Goal: Task Accomplishment & Management: Complete application form

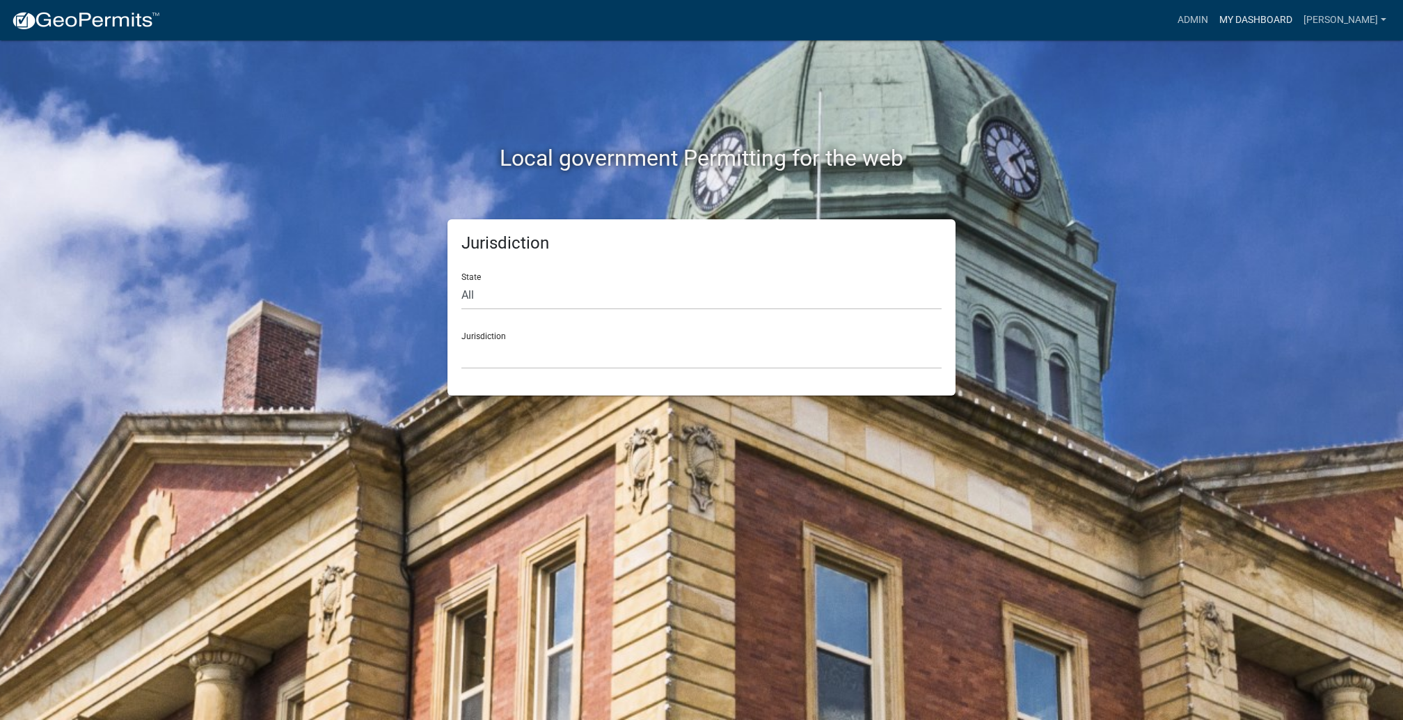
click at [1214, 33] on link "My Dashboard" at bounding box center [1256, 20] width 84 height 26
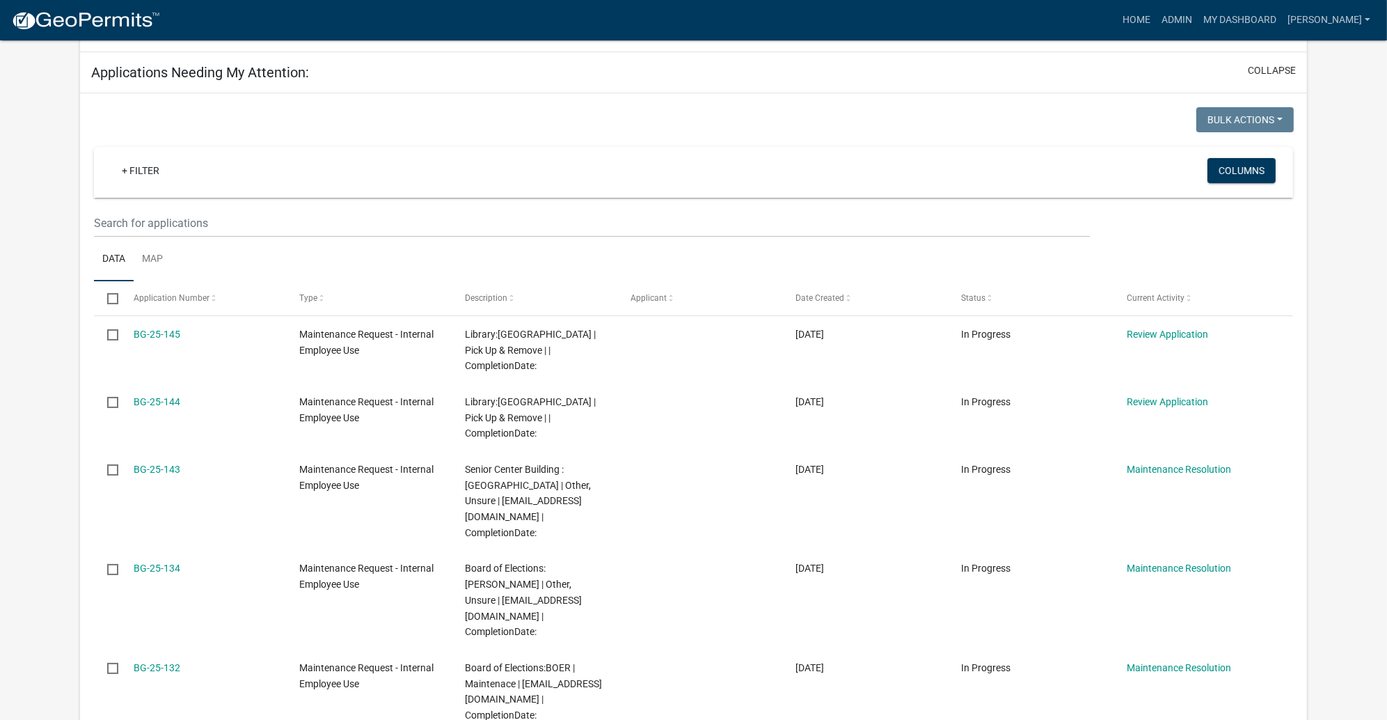
scroll to position [313, 0]
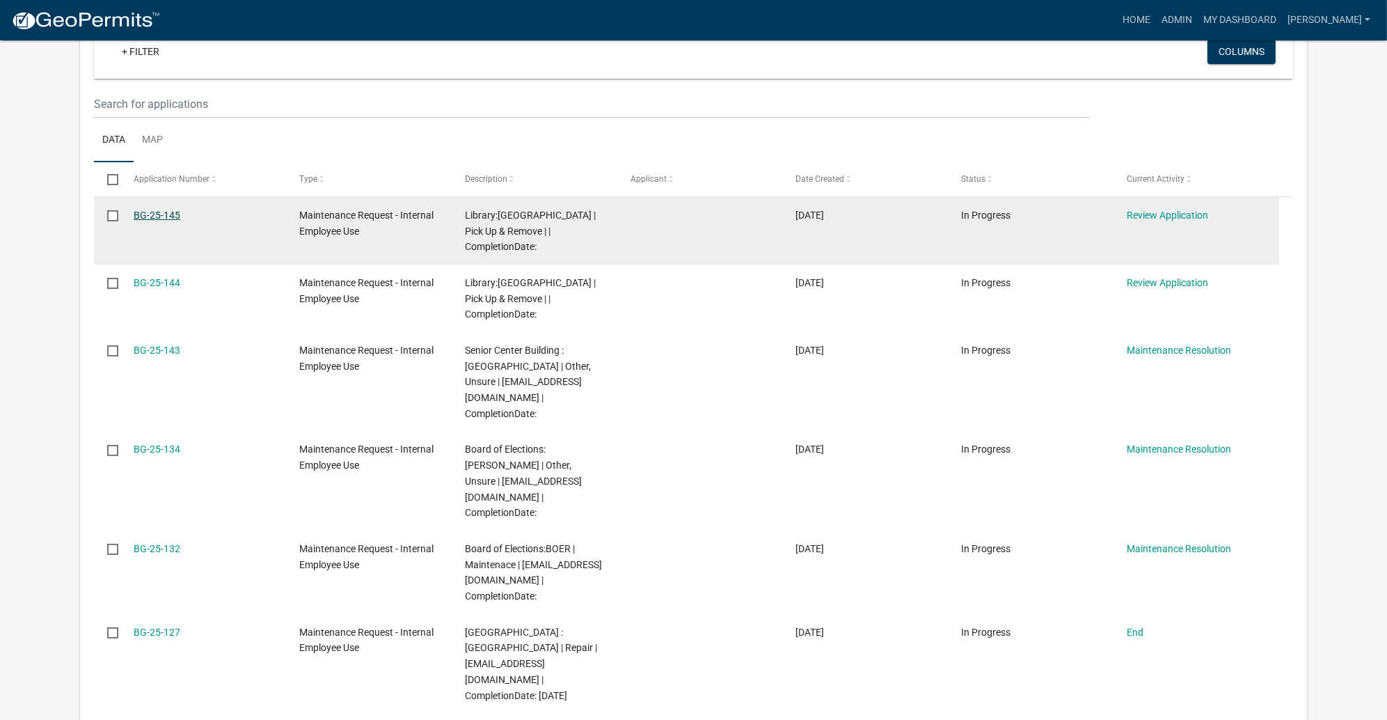
click at [180, 221] on link "BG-25-145" at bounding box center [157, 215] width 47 height 11
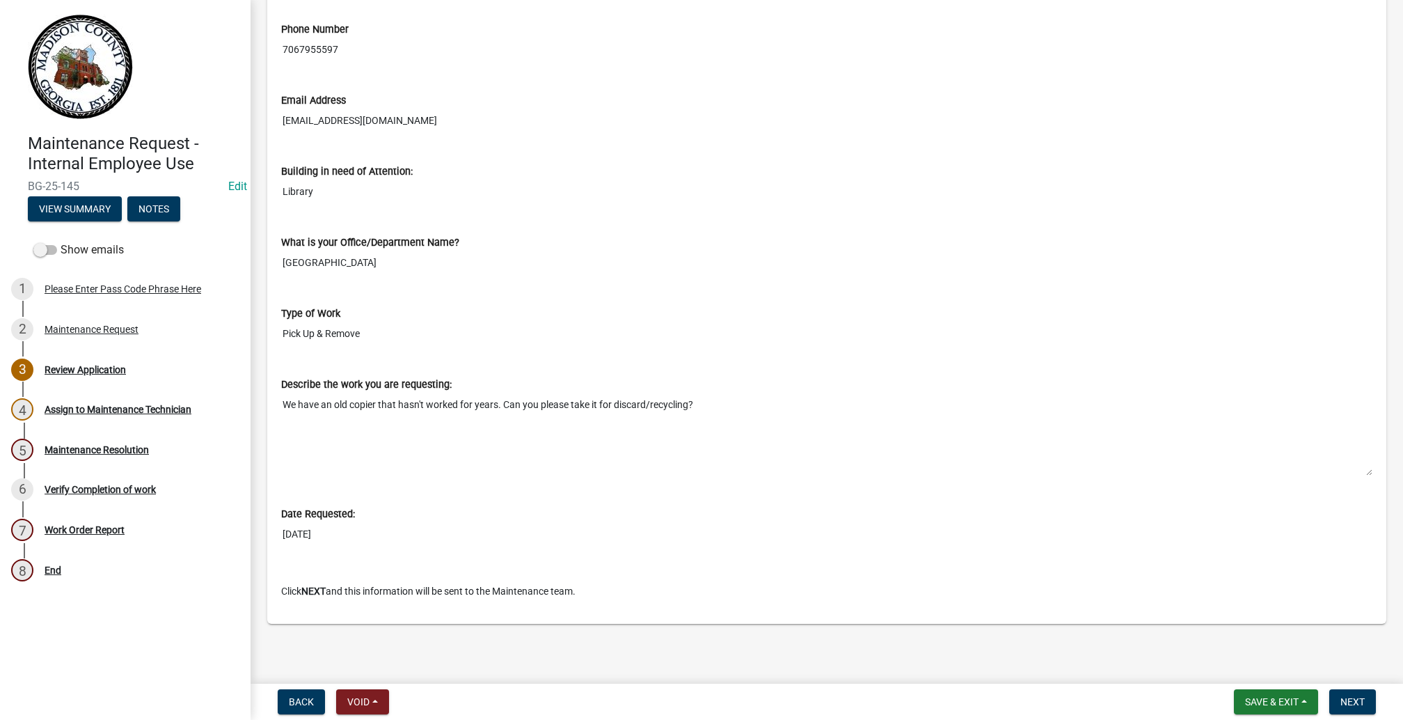
scroll to position [972, 0]
click at [1329, 689] on button "Next" at bounding box center [1352, 701] width 47 height 25
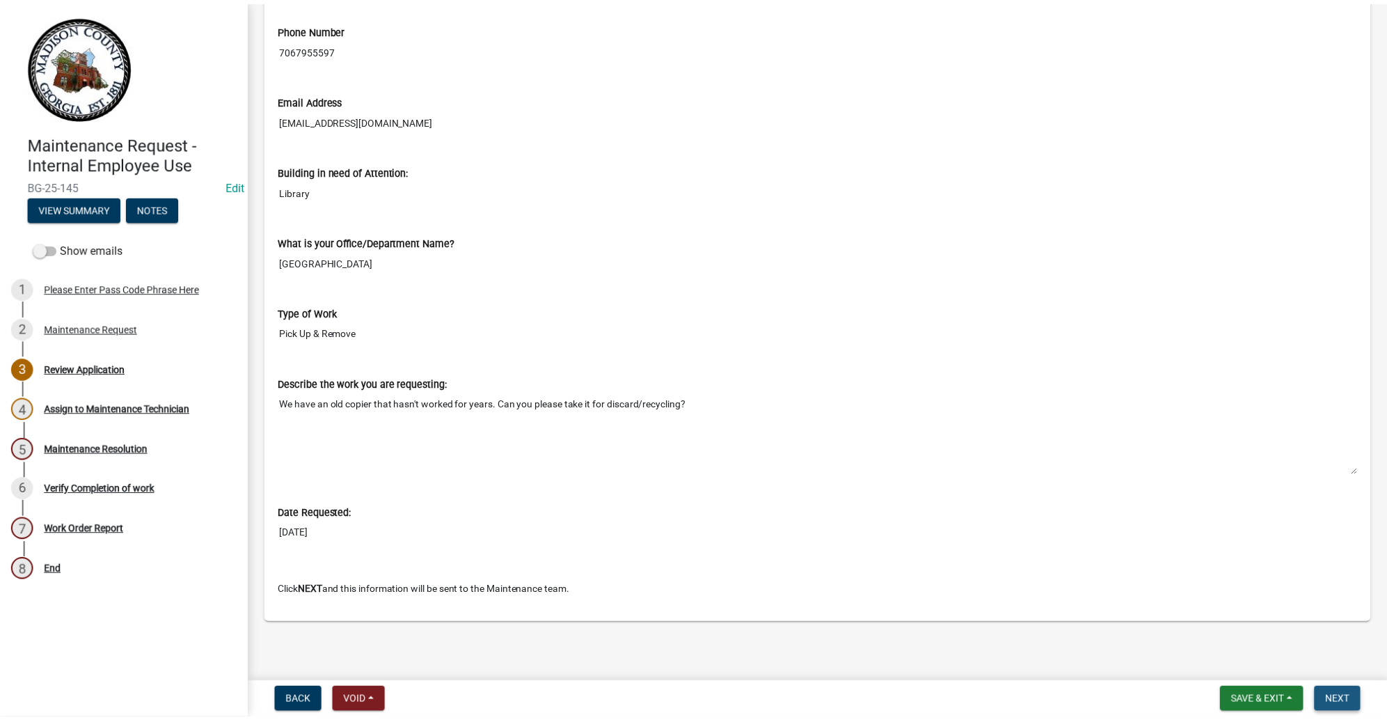
scroll to position [0, 0]
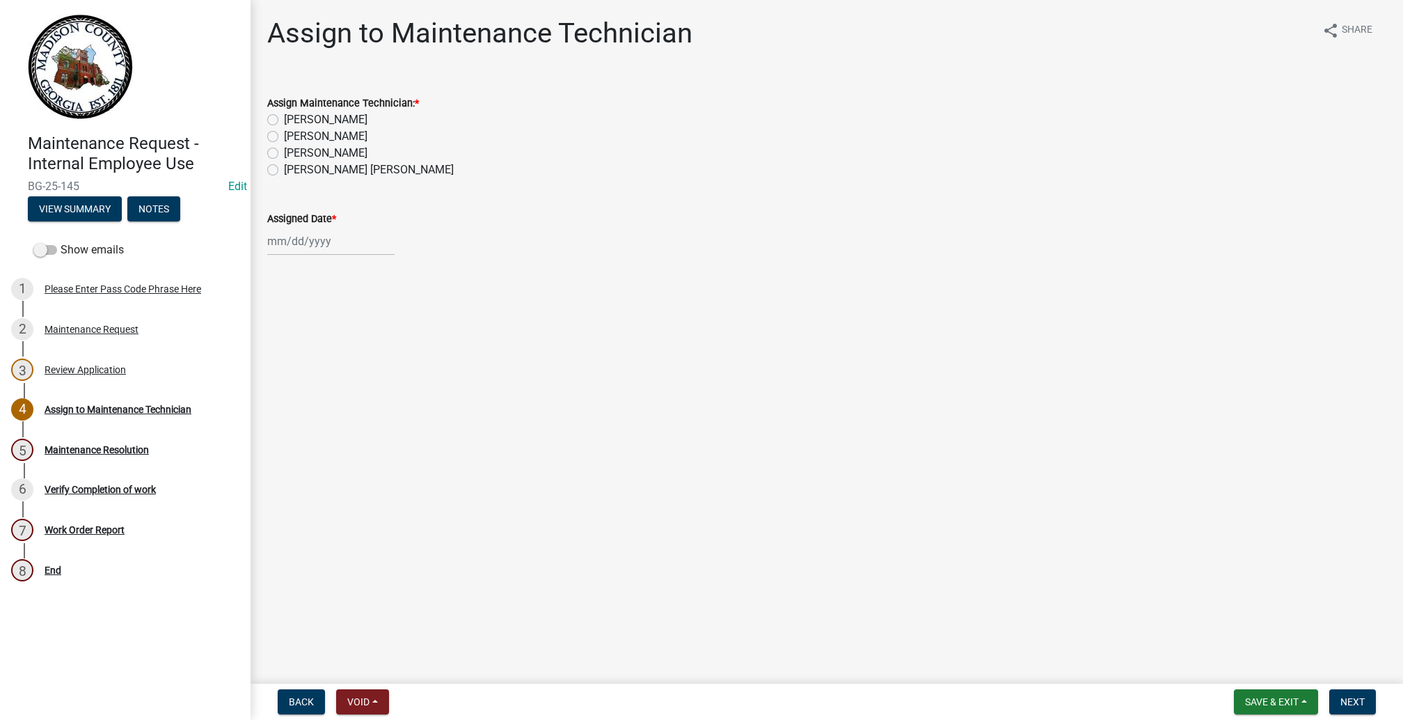
click at [285, 128] on label "[PERSON_NAME]" at bounding box center [326, 119] width 84 height 17
click at [285, 120] on input "[PERSON_NAME]" at bounding box center [288, 115] width 9 height 9
radio input "true"
click at [292, 255] on div at bounding box center [330, 241] width 127 height 29
select select "10"
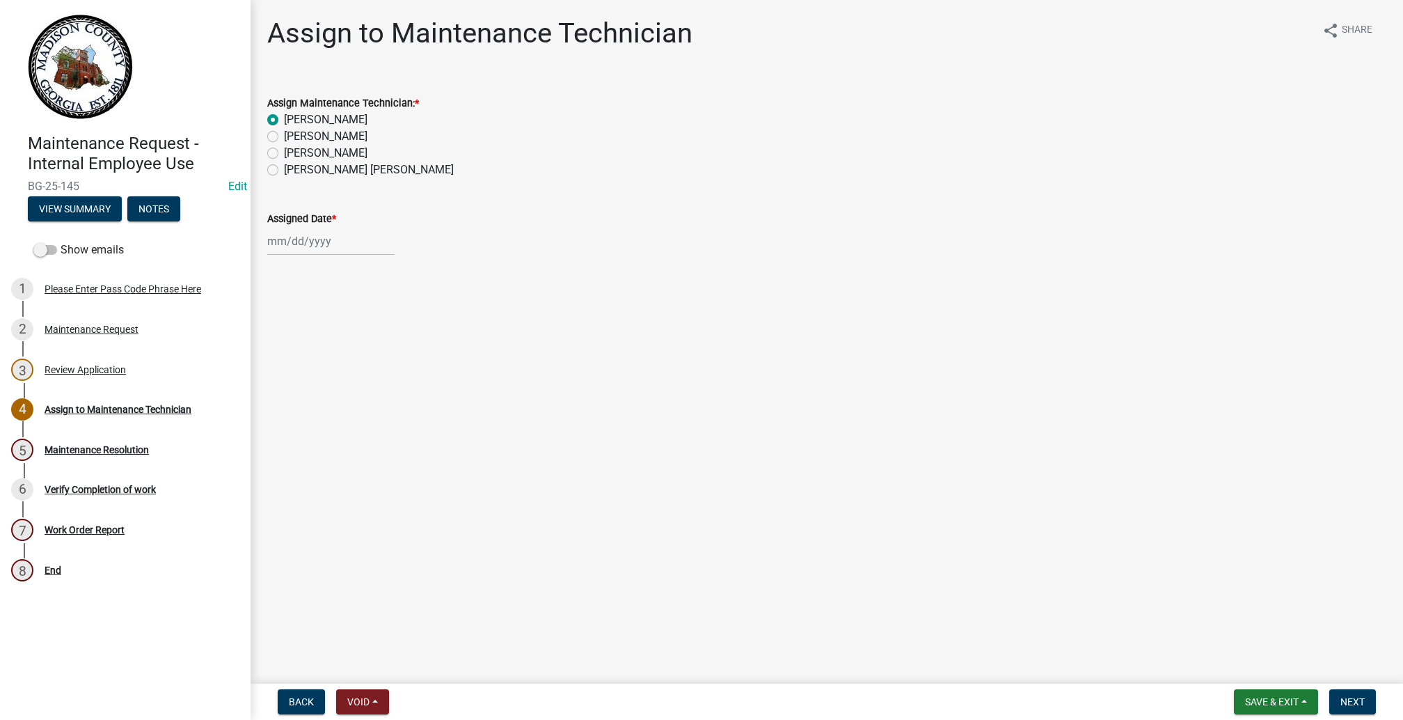
select select "2025"
click at [337, 402] on div "15" at bounding box center [326, 391] width 22 height 22
type input "[DATE]"
click at [1341, 696] on span "Next" at bounding box center [1353, 701] width 24 height 11
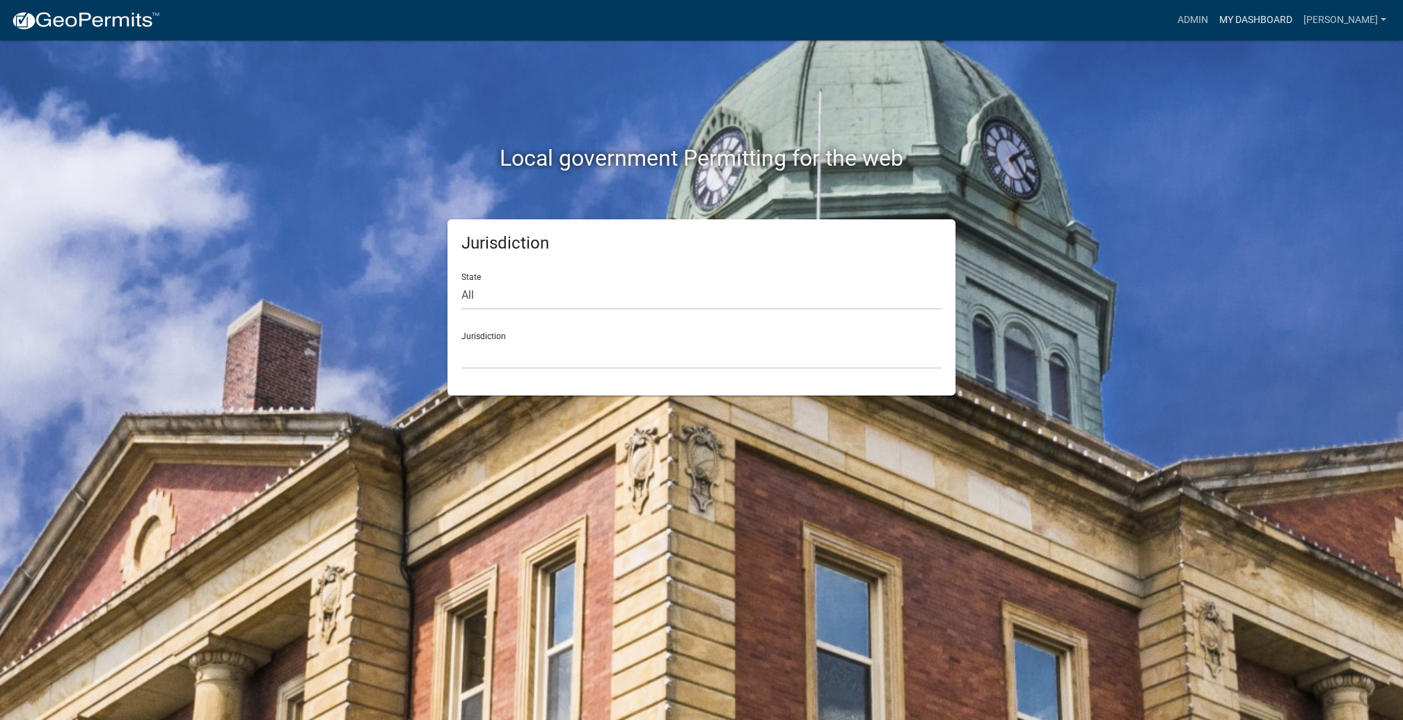
click at [1214, 33] on link "My Dashboard" at bounding box center [1256, 20] width 84 height 26
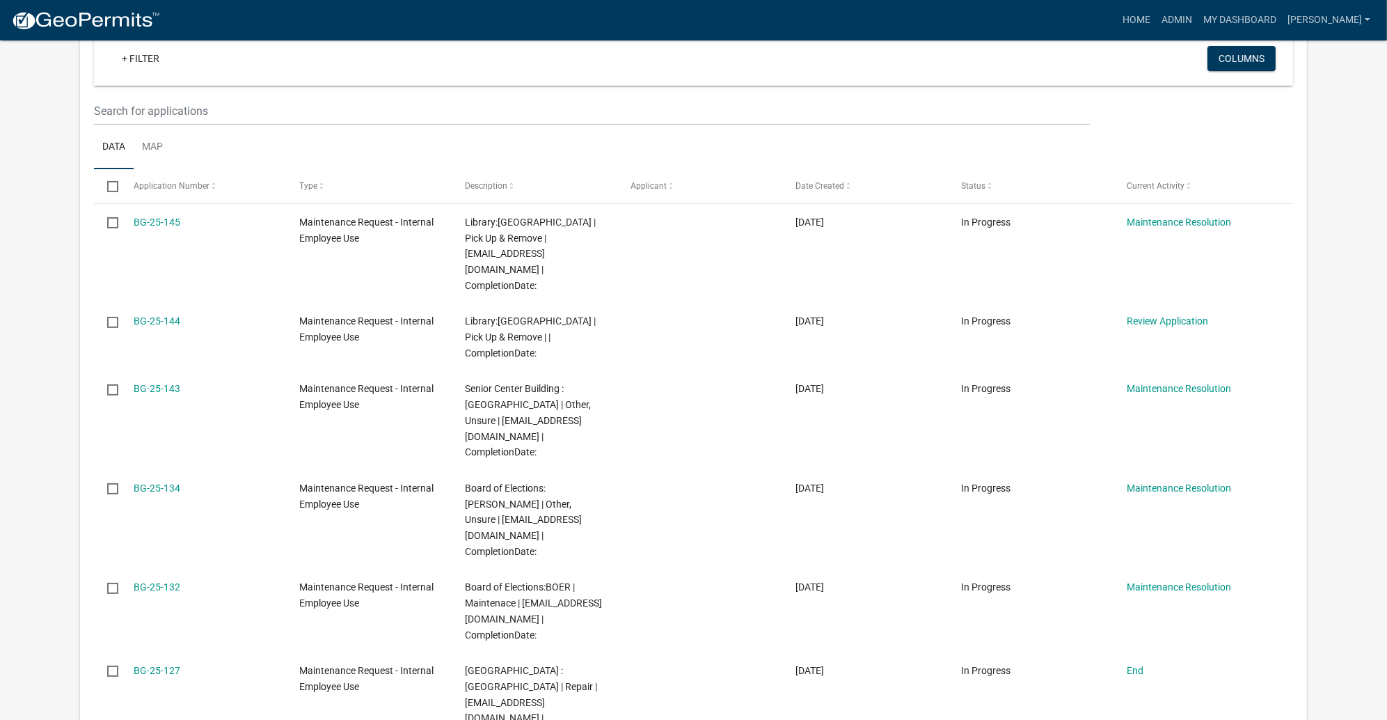
scroll to position [418, 0]
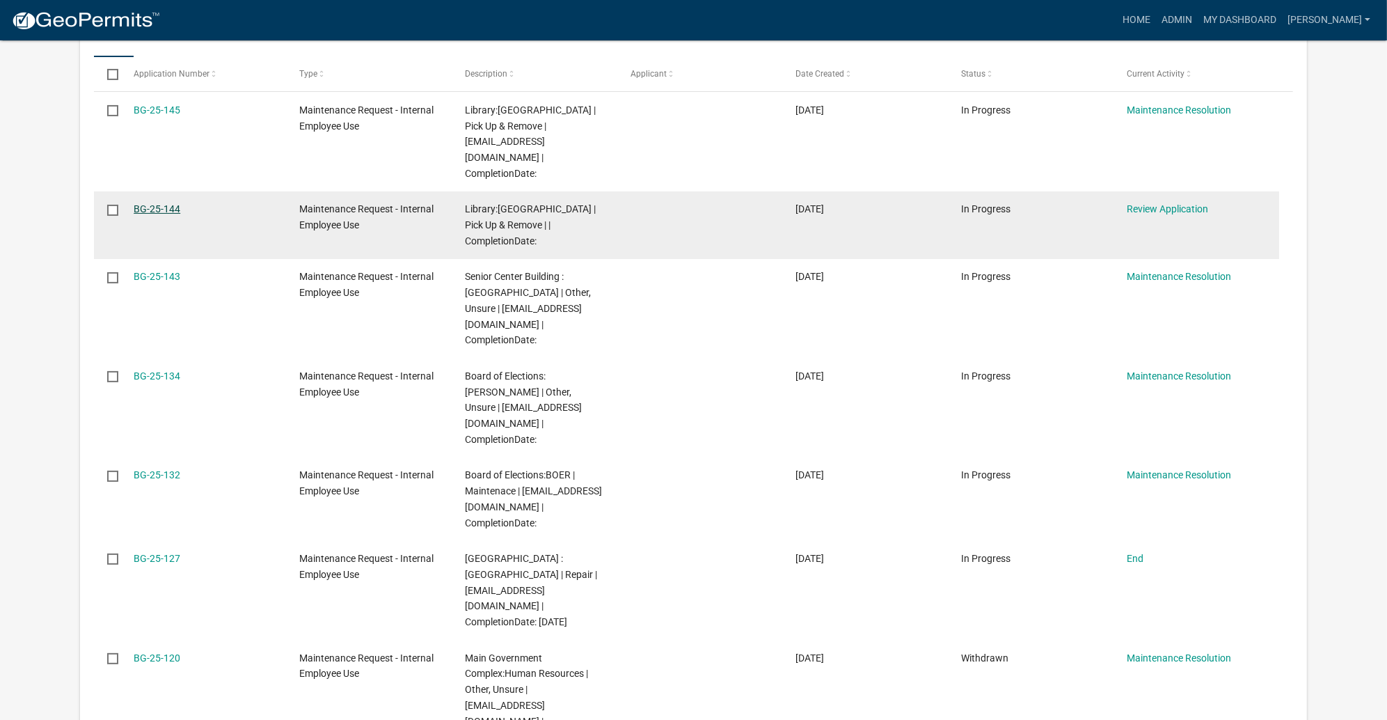
click at [177, 214] on link "BG-25-144" at bounding box center [157, 208] width 47 height 11
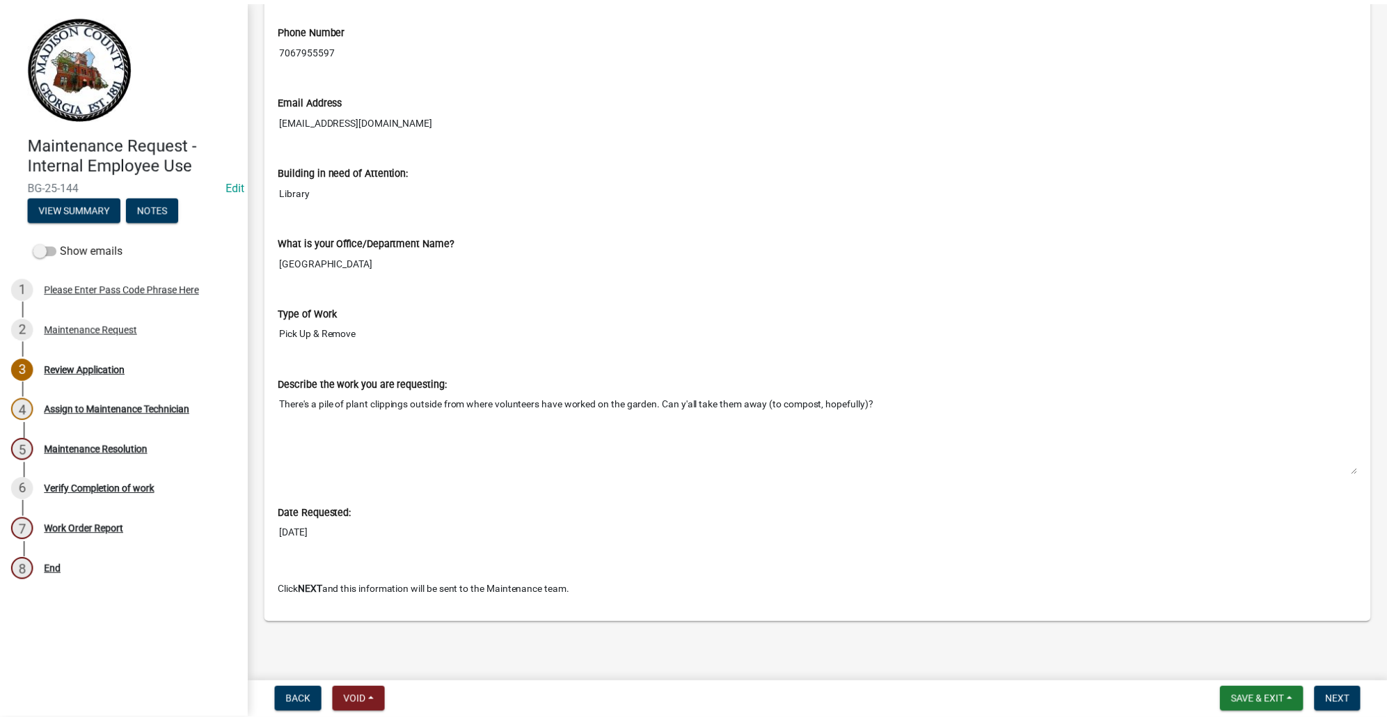
scroll to position [731, 0]
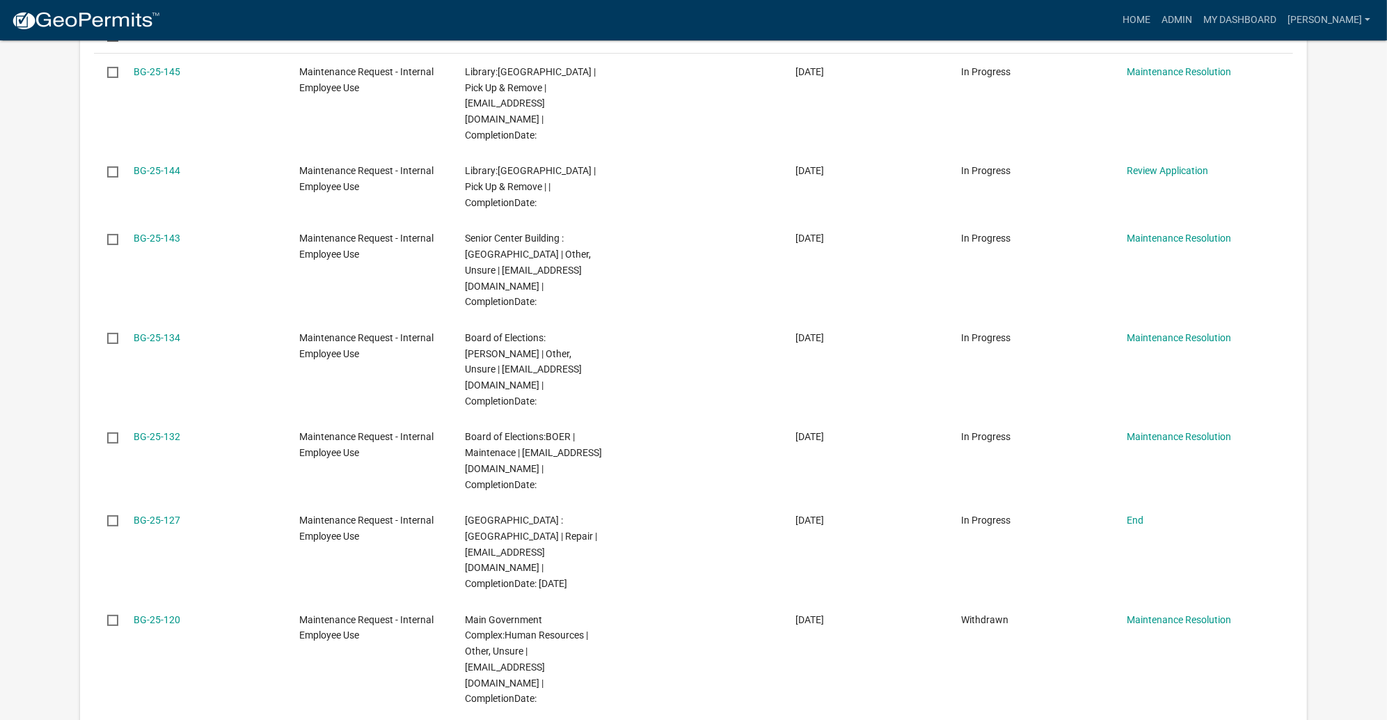
scroll to position [560, 0]
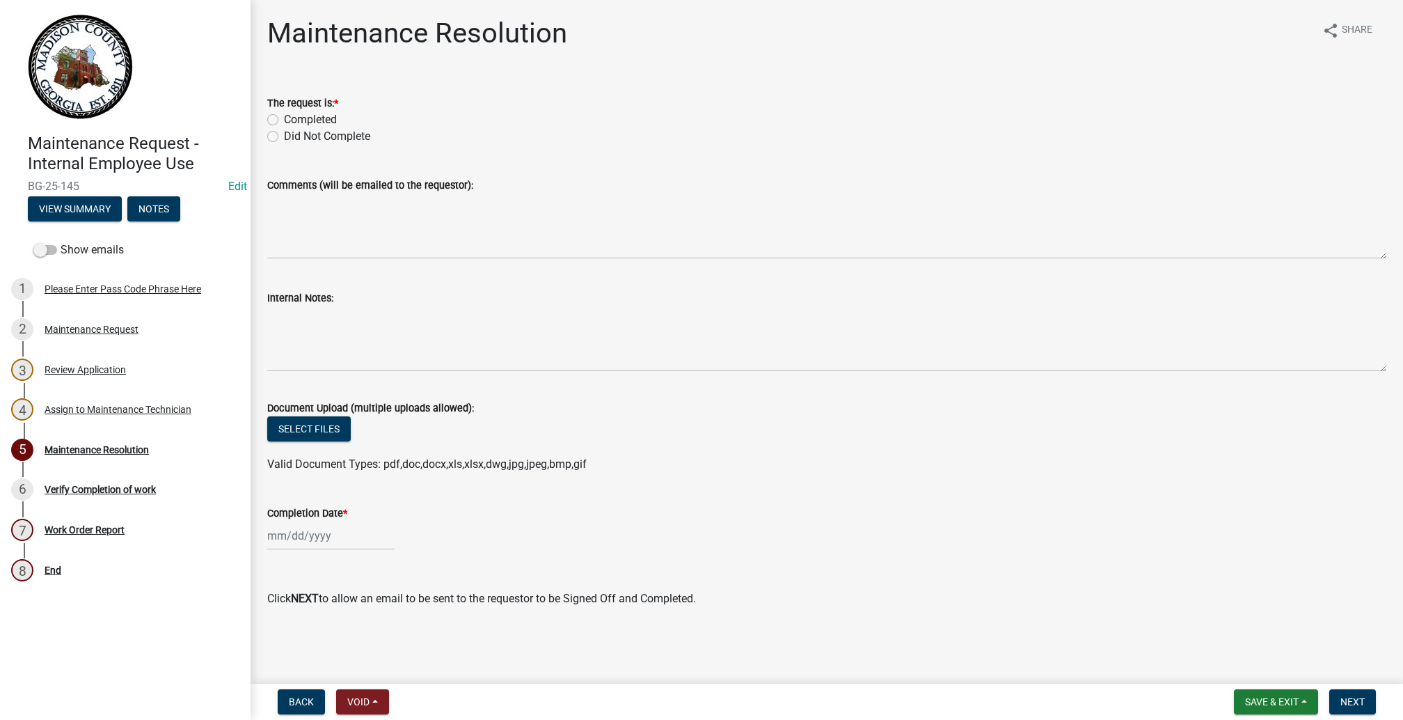
scroll to position [308, 0]
click at [1341, 696] on span "Next" at bounding box center [1353, 701] width 24 height 11
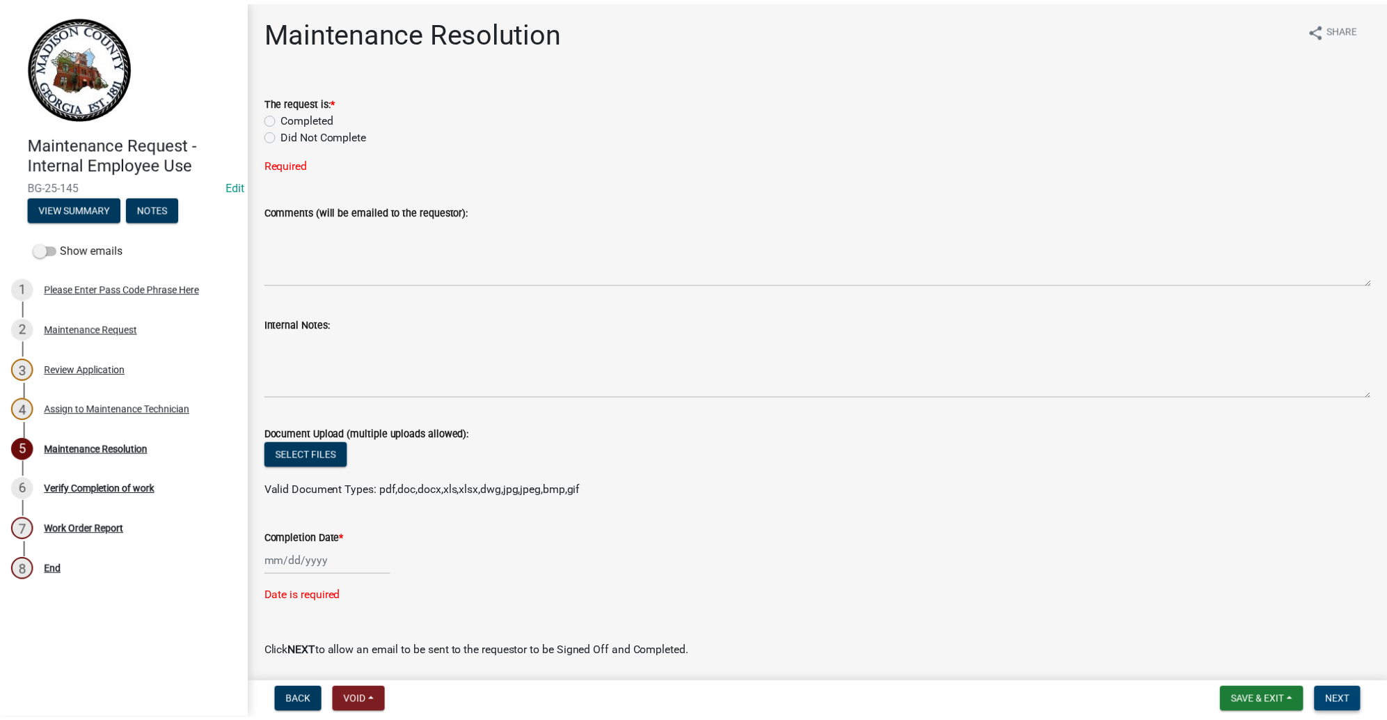
scroll to position [0, 0]
